Goal: Navigation & Orientation: Find specific page/section

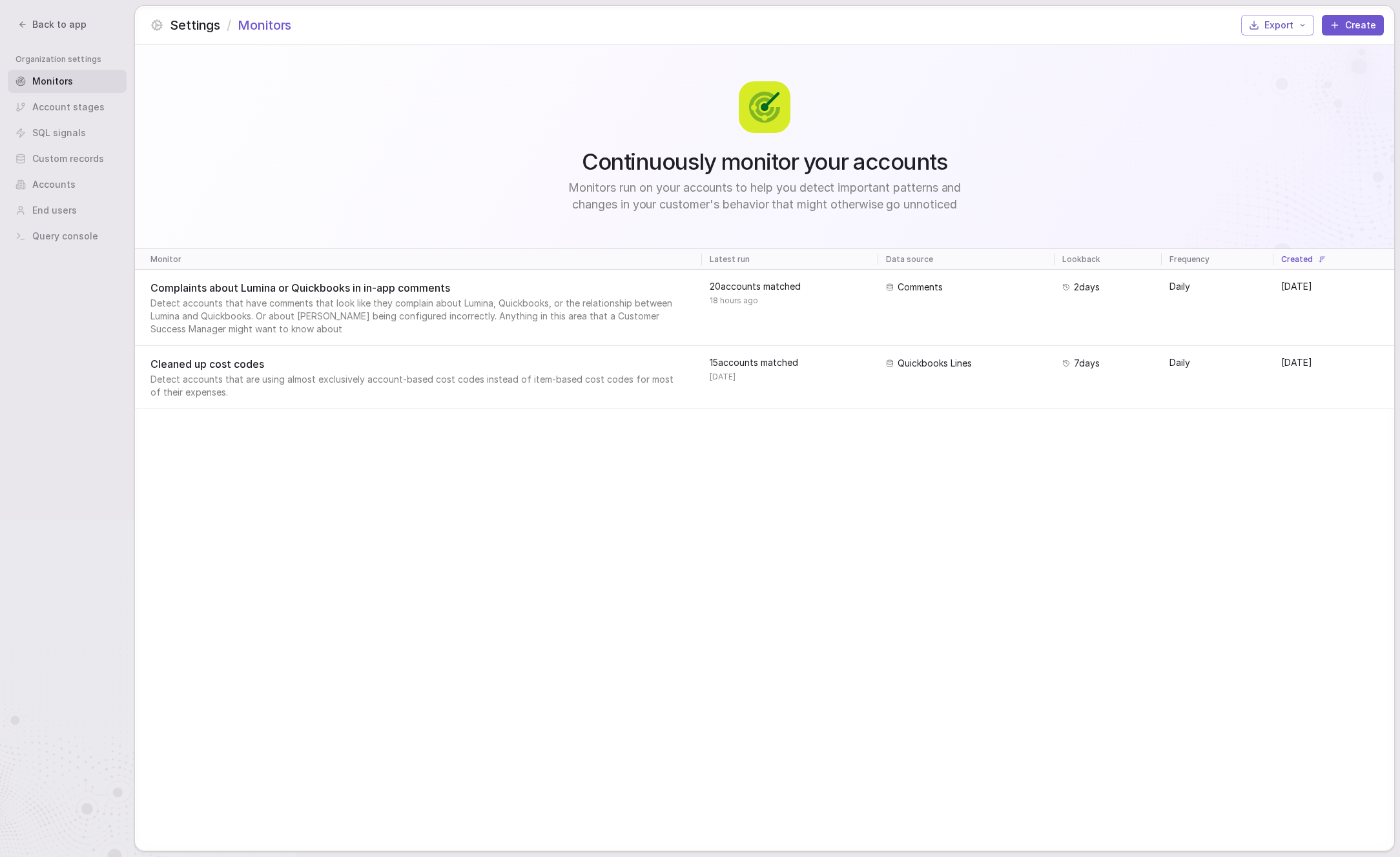
click at [70, 138] on div "SQL signals" at bounding box center [67, 133] width 119 height 24
click at [57, 102] on div "Account stages" at bounding box center [67, 107] width 119 height 24
click at [58, 143] on div "SQL signals" at bounding box center [67, 133] width 119 height 24
click at [63, 187] on div "Accounts" at bounding box center [67, 185] width 119 height 24
click at [66, 133] on div "SQL signals" at bounding box center [67, 133] width 119 height 24
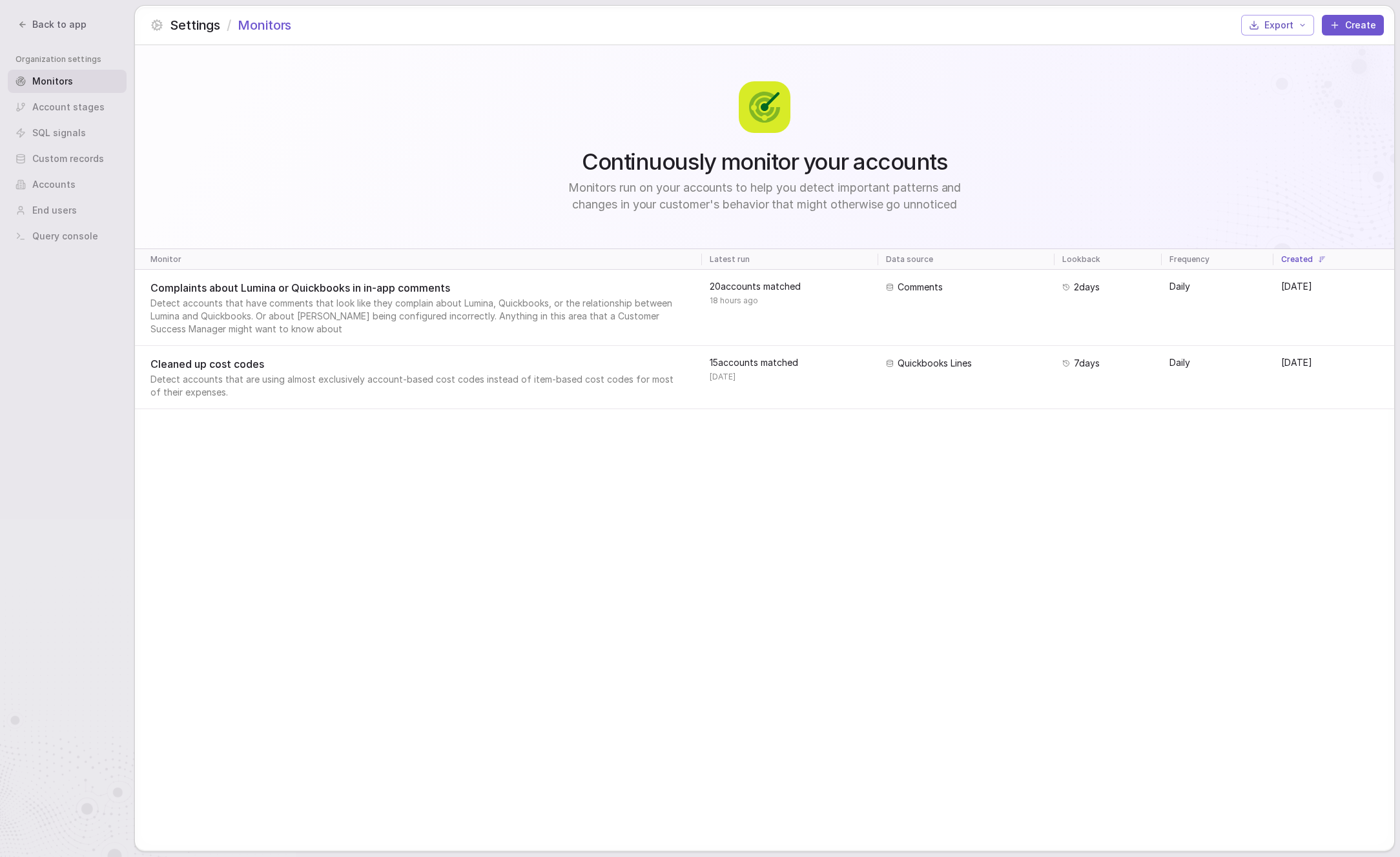
click at [38, 26] on span "Back to app" at bounding box center [59, 24] width 54 height 13
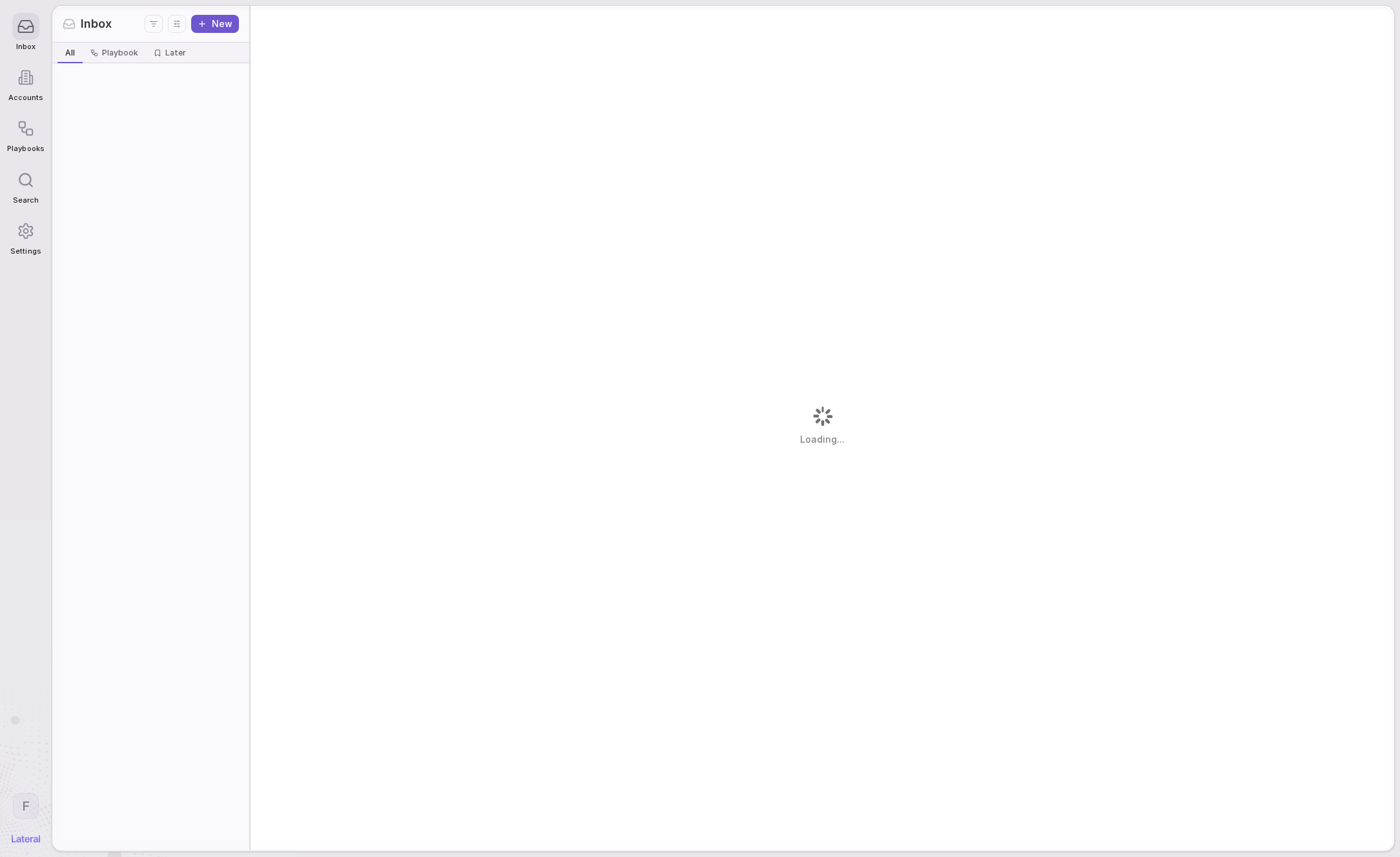
click at [24, 142] on div "Playbooks" at bounding box center [25, 134] width 36 height 51
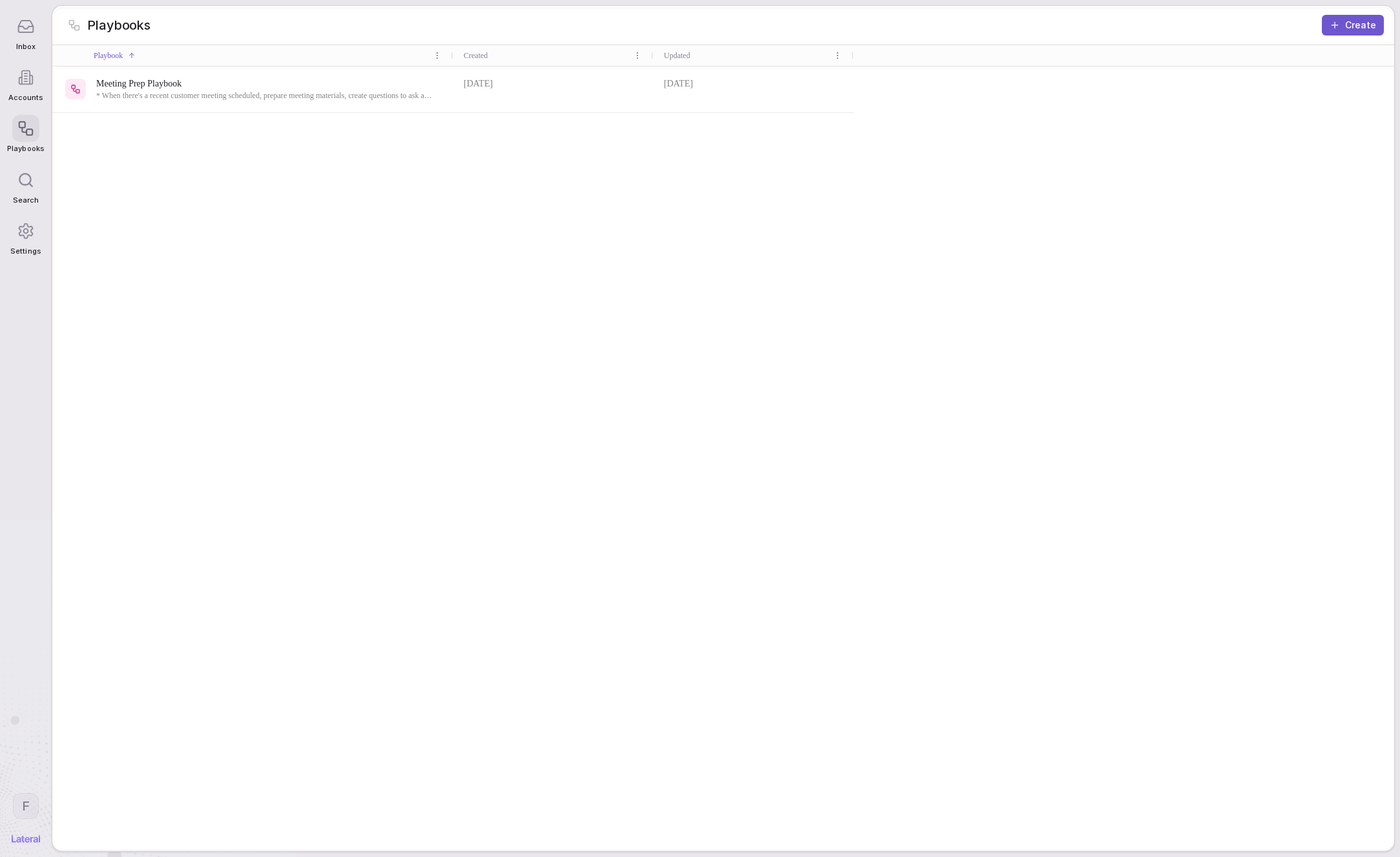
click at [34, 799] on html "Inbox Accounts Playbooks Search Settings F Playbooks Create Playbook Created Up…" at bounding box center [700, 428] width 1400 height 857
click at [40, 775] on div "Log out" at bounding box center [75, 772] width 127 height 21
